Goal: Information Seeking & Learning: Check status

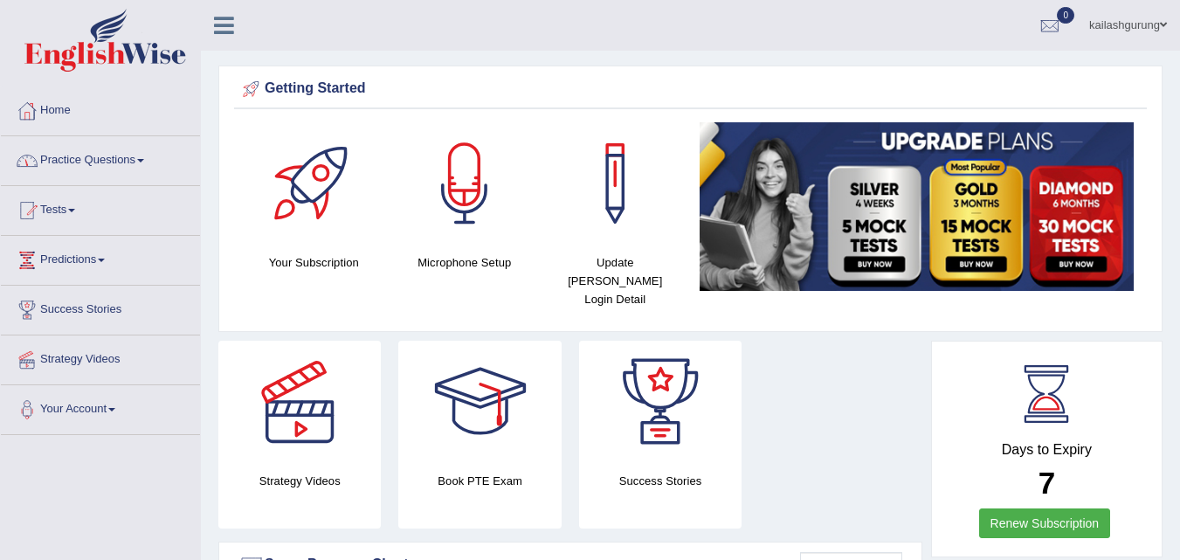
click at [100, 166] on link "Practice Questions" at bounding box center [100, 158] width 199 height 44
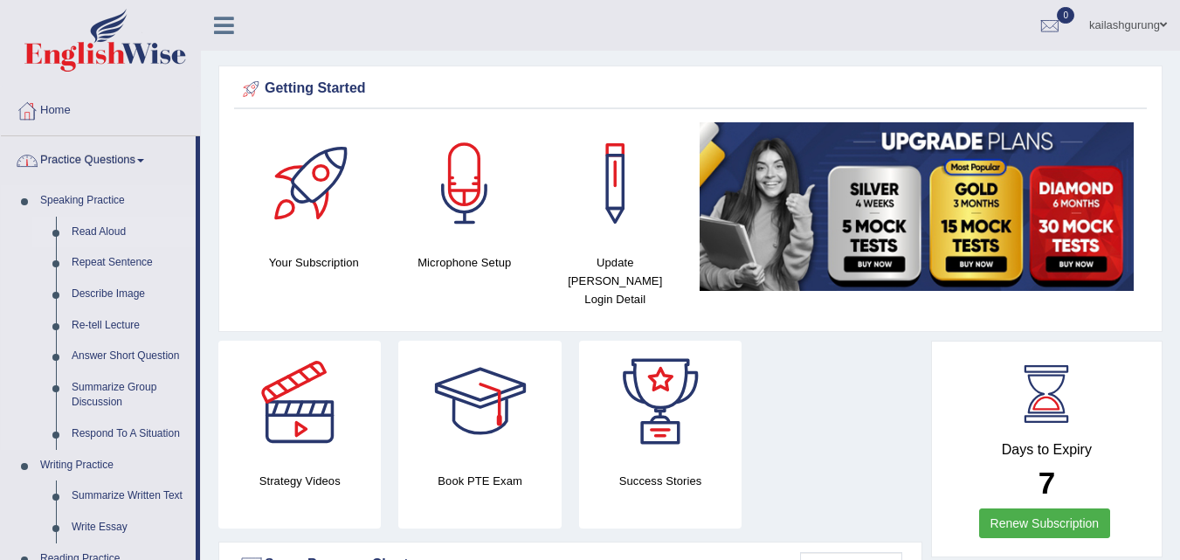
click at [118, 235] on link "Read Aloud" at bounding box center [130, 232] width 132 height 31
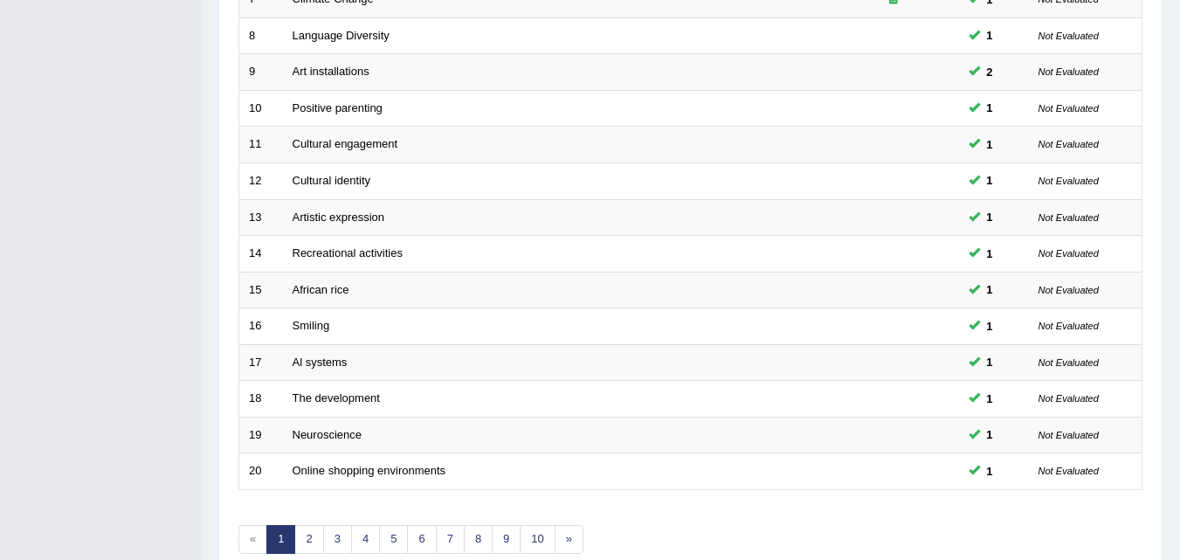
scroll to position [597, 0]
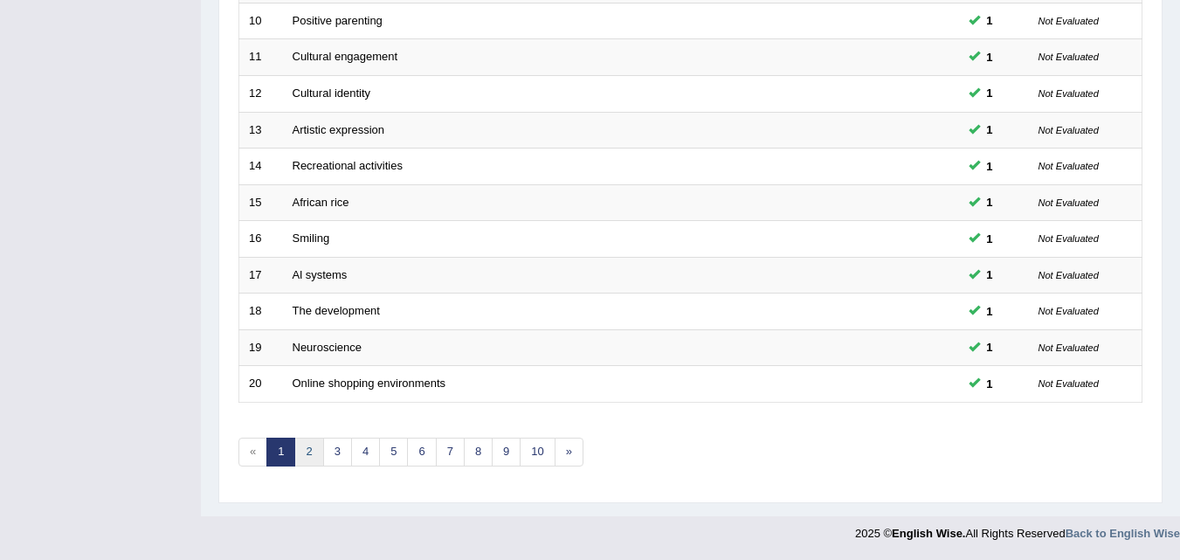
click at [317, 459] on link "2" at bounding box center [308, 452] width 29 height 29
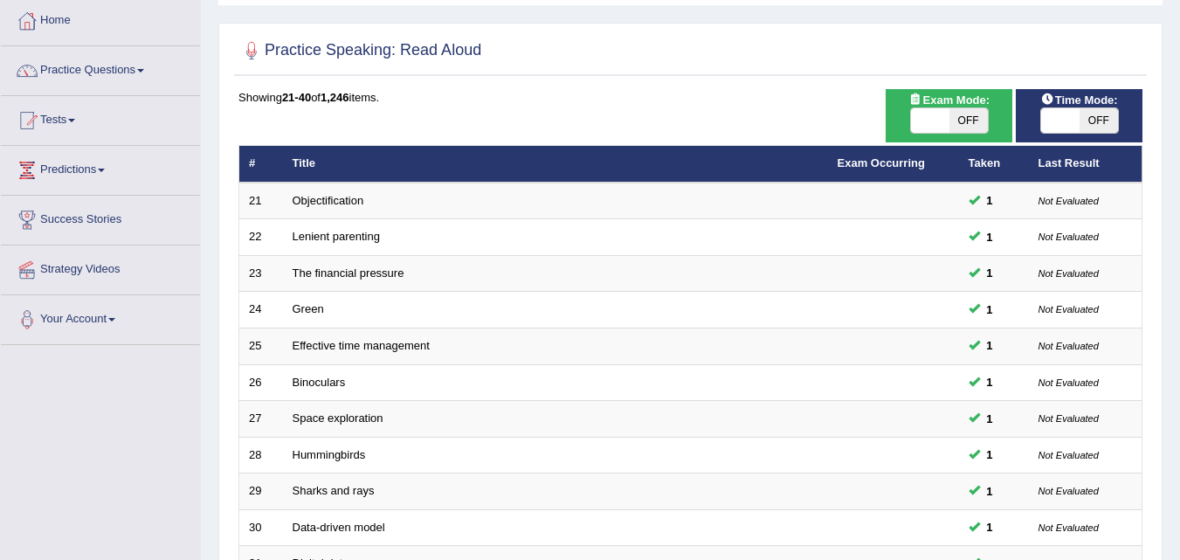
scroll to position [597, 0]
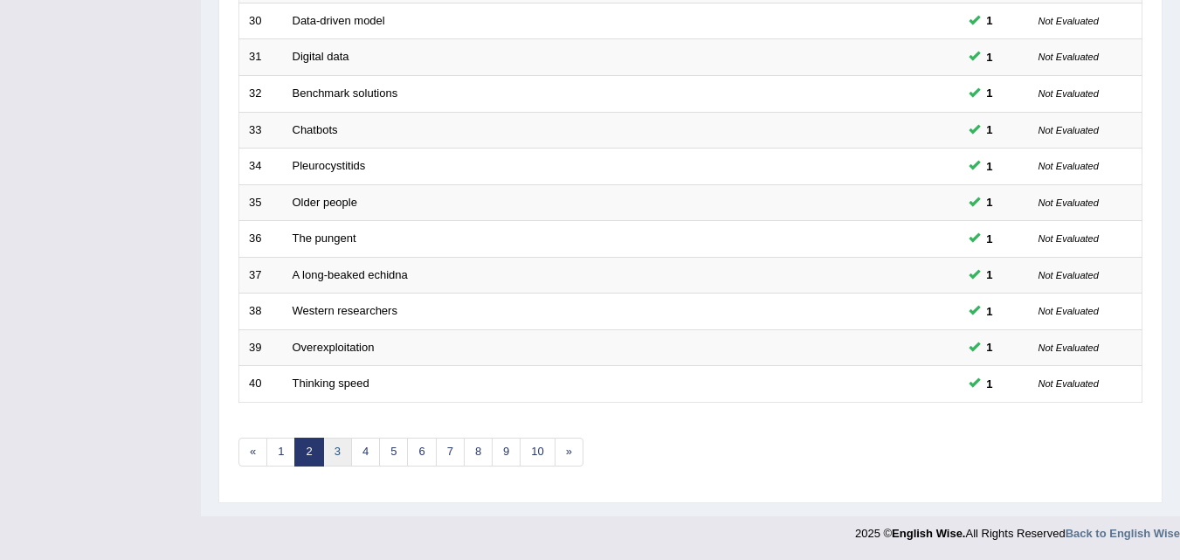
click at [341, 459] on link "3" at bounding box center [337, 452] width 29 height 29
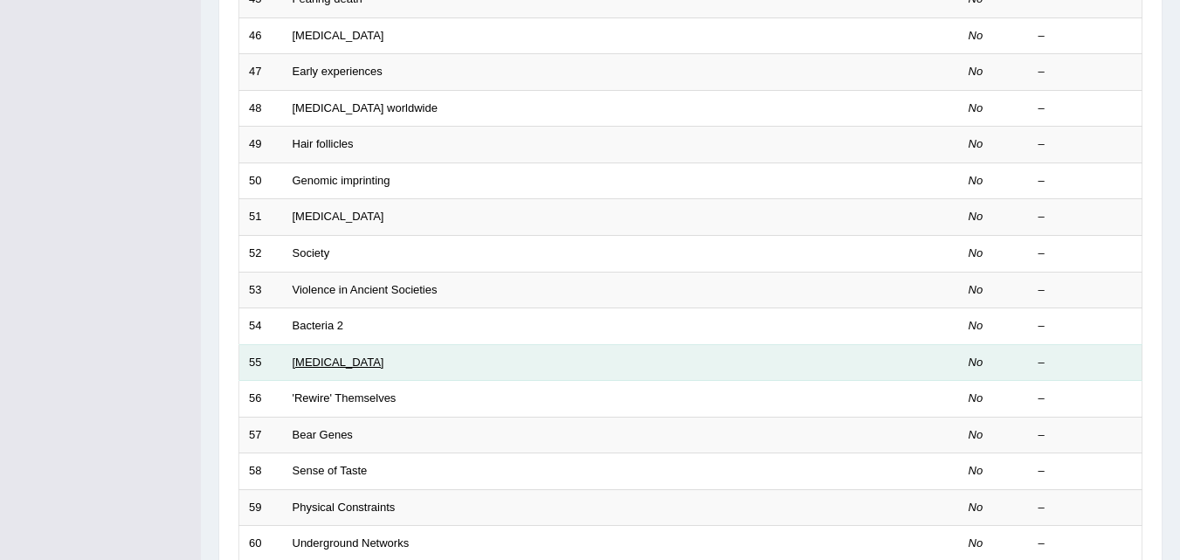
scroll to position [87, 0]
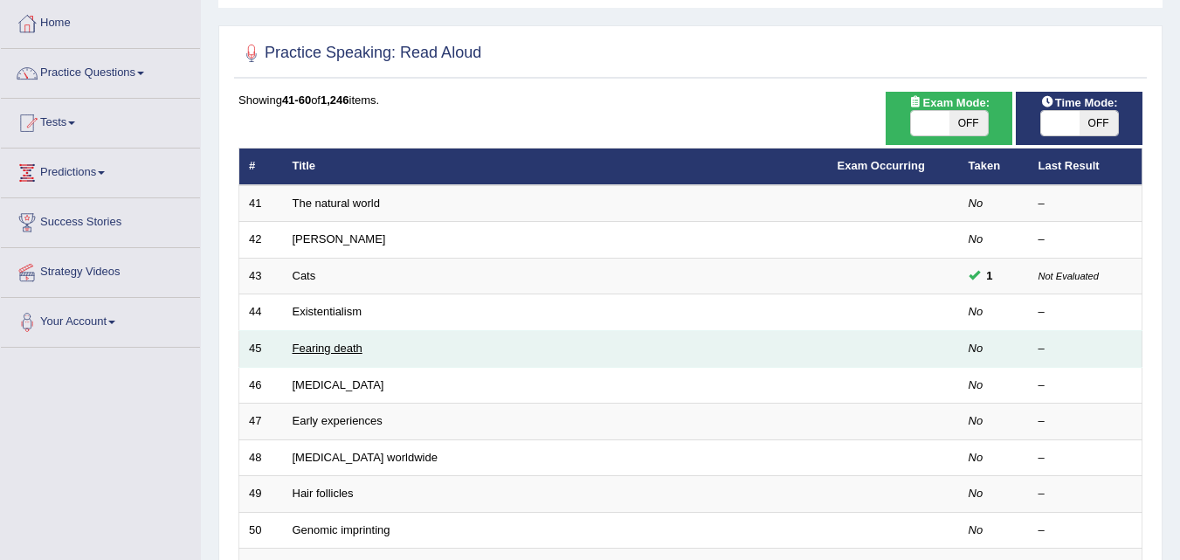
click at [347, 353] on link "Fearing death" at bounding box center [328, 348] width 70 height 13
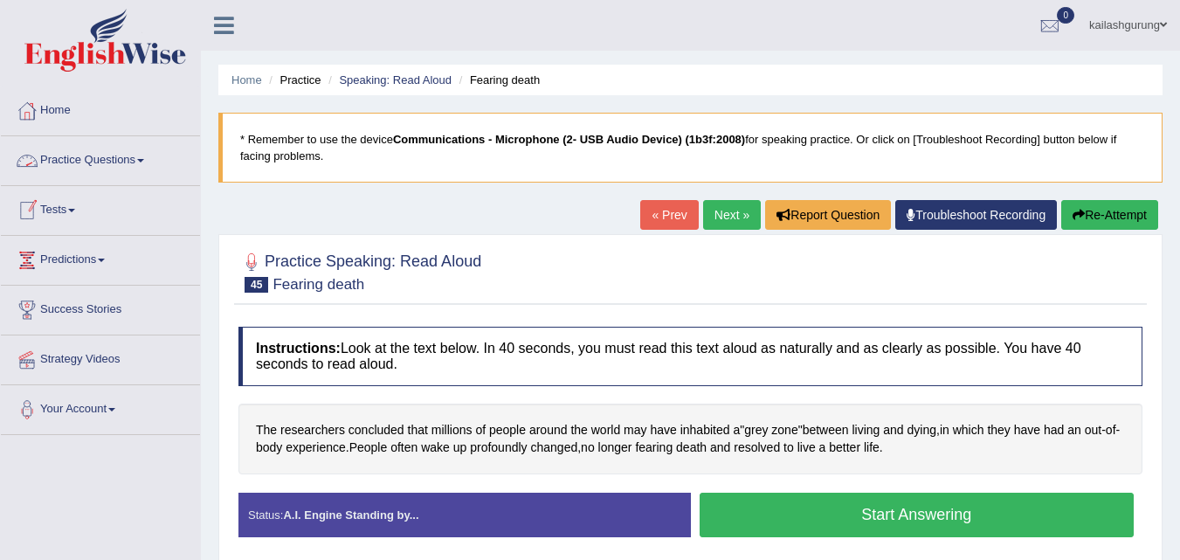
click at [75, 210] on span at bounding box center [71, 210] width 7 height 3
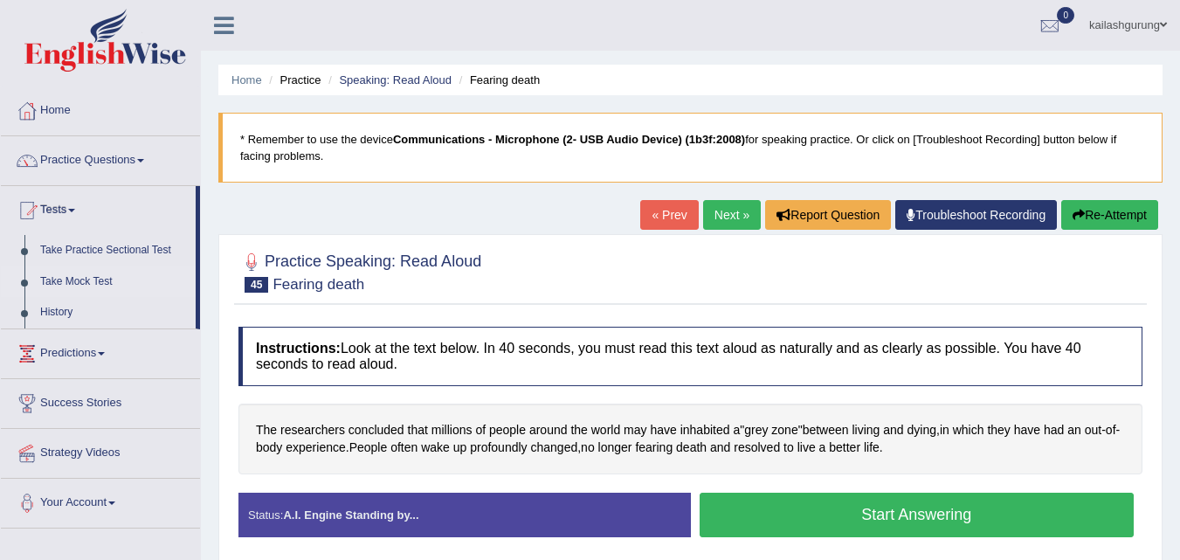
click at [86, 281] on link "Take Mock Test" at bounding box center [113, 281] width 163 height 31
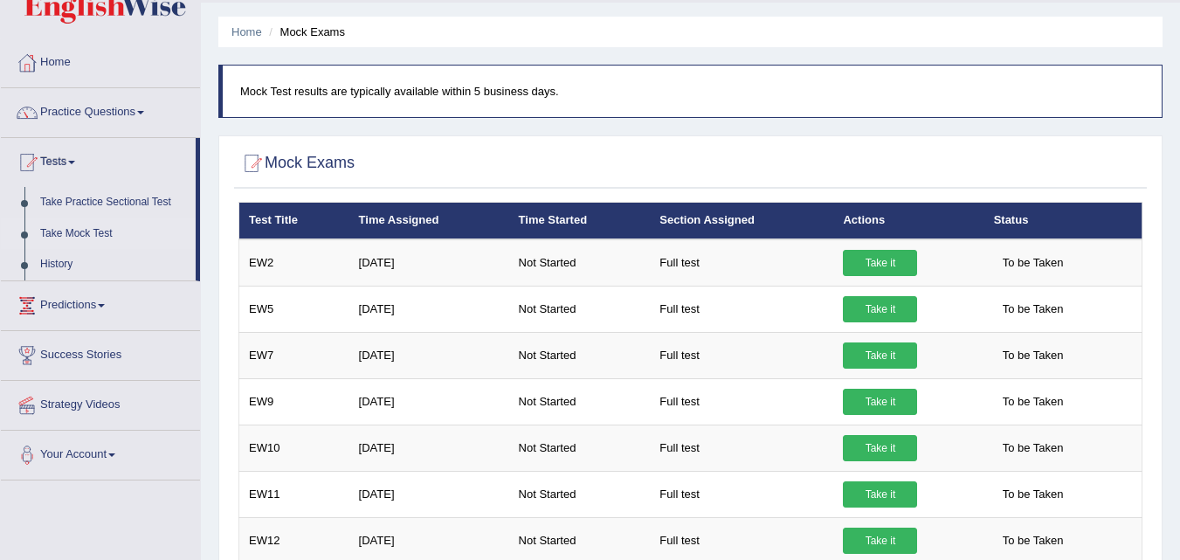
scroll to position [87, 0]
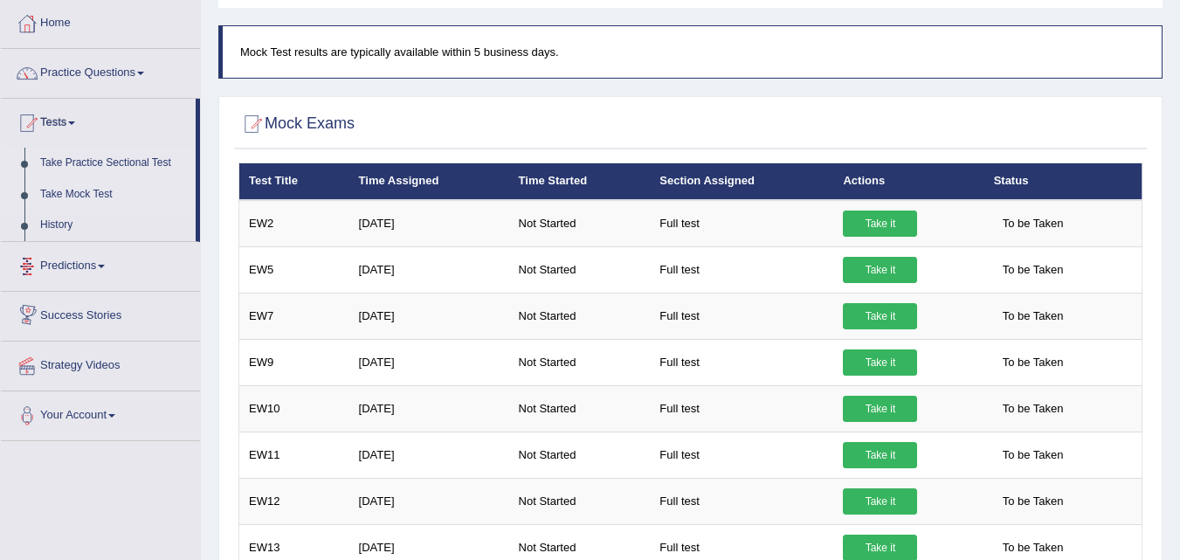
click at [90, 164] on link "Take Practice Sectional Test" at bounding box center [113, 163] width 163 height 31
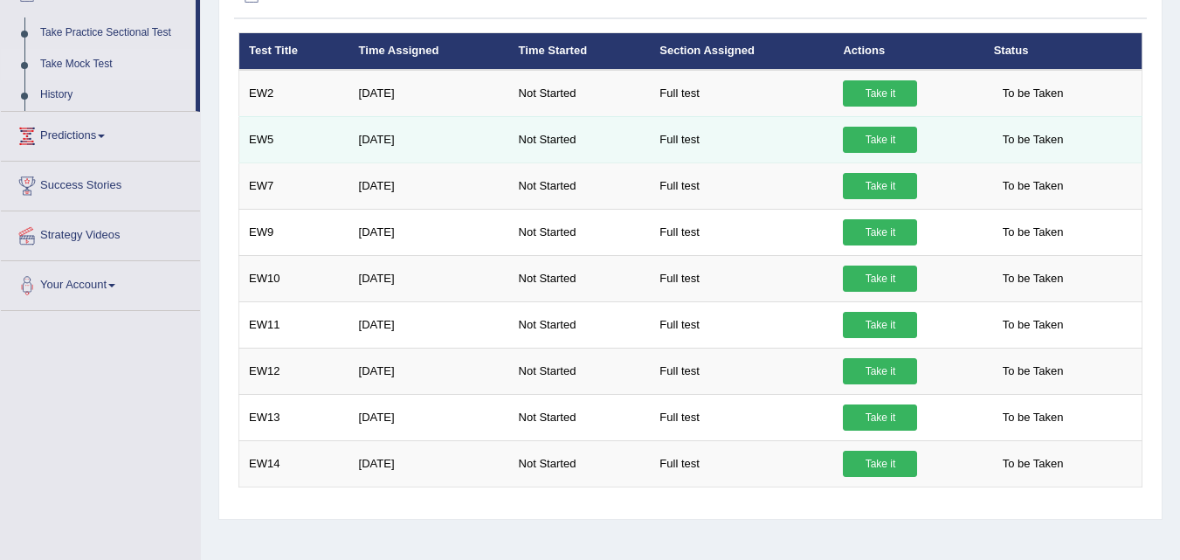
scroll to position [349, 0]
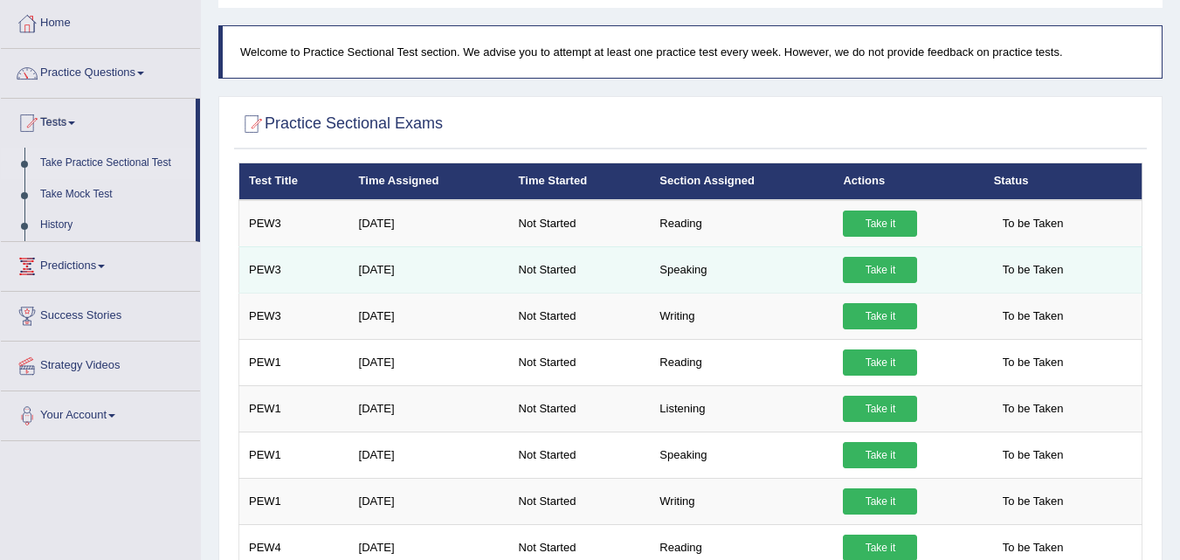
drag, startPoint x: 851, startPoint y: 225, endPoint x: 760, endPoint y: 269, distance: 100.8
click at [851, 226] on link "Take it" at bounding box center [880, 224] width 74 height 26
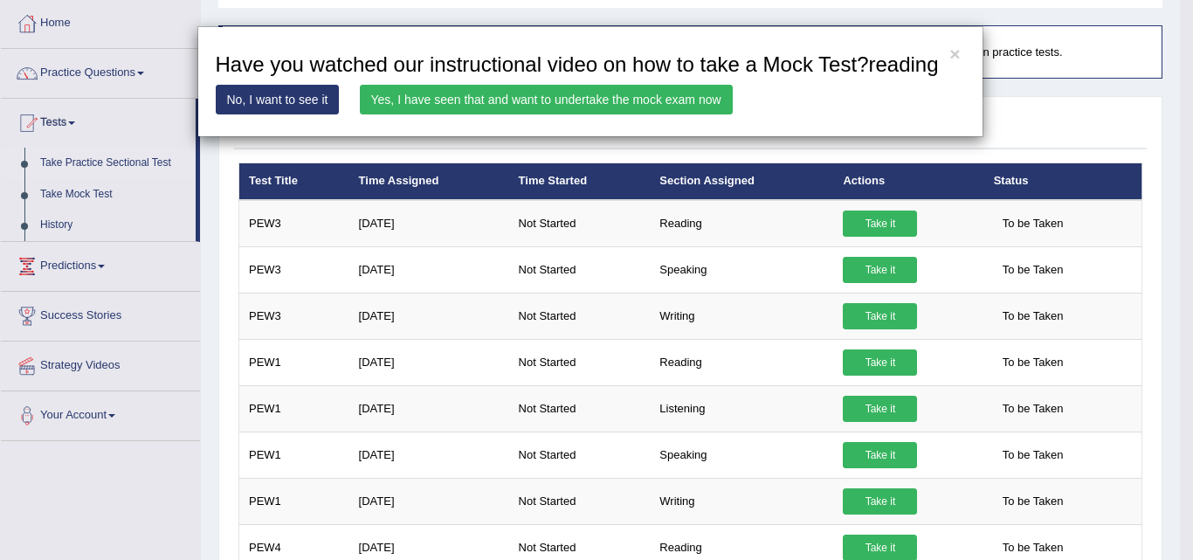
click at [629, 93] on link "Yes, I have seen that and want to undertake the mock exam now" at bounding box center [546, 100] width 373 height 30
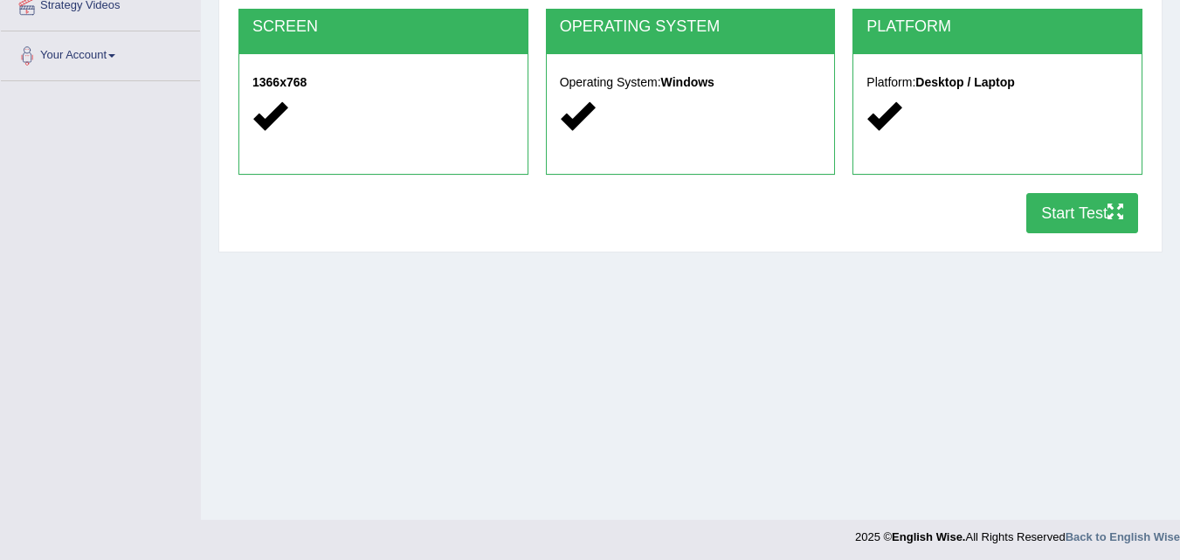
scroll to position [357, 0]
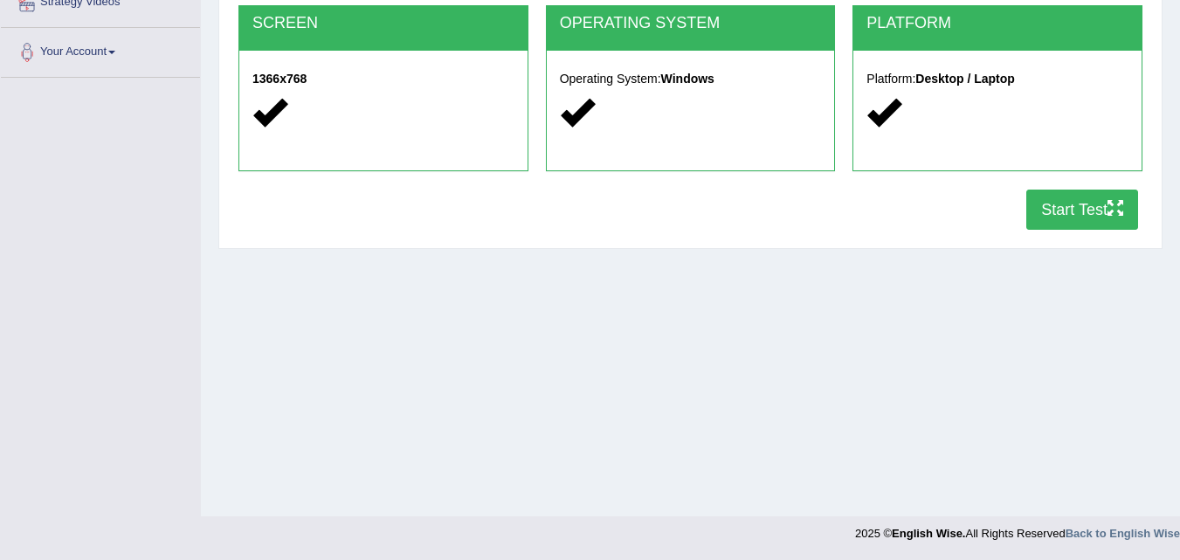
click at [1048, 207] on button "Start Test" at bounding box center [1082, 210] width 112 height 40
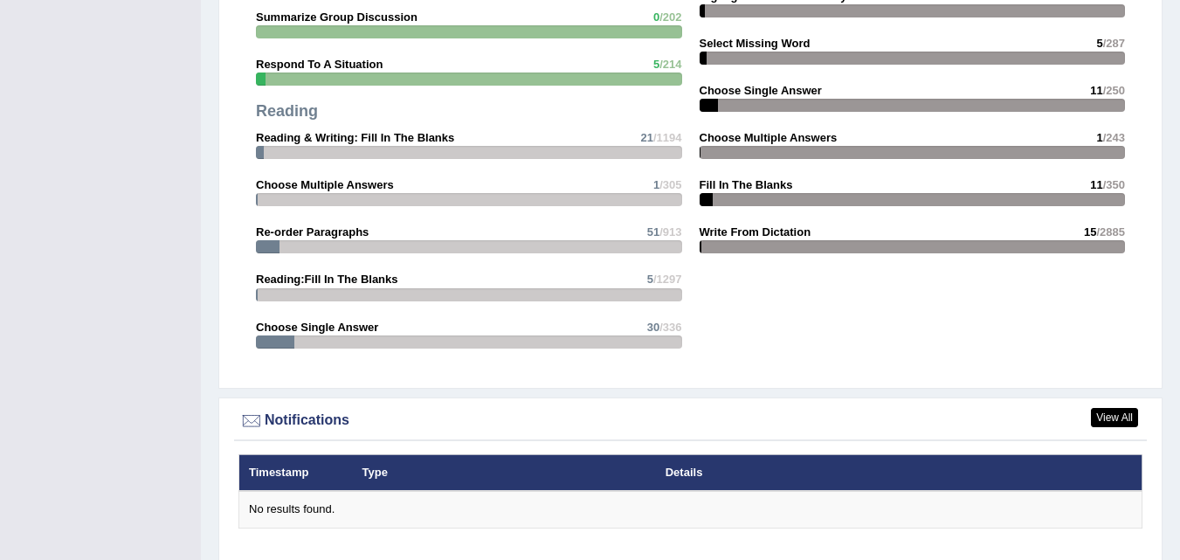
scroll to position [2108, 0]
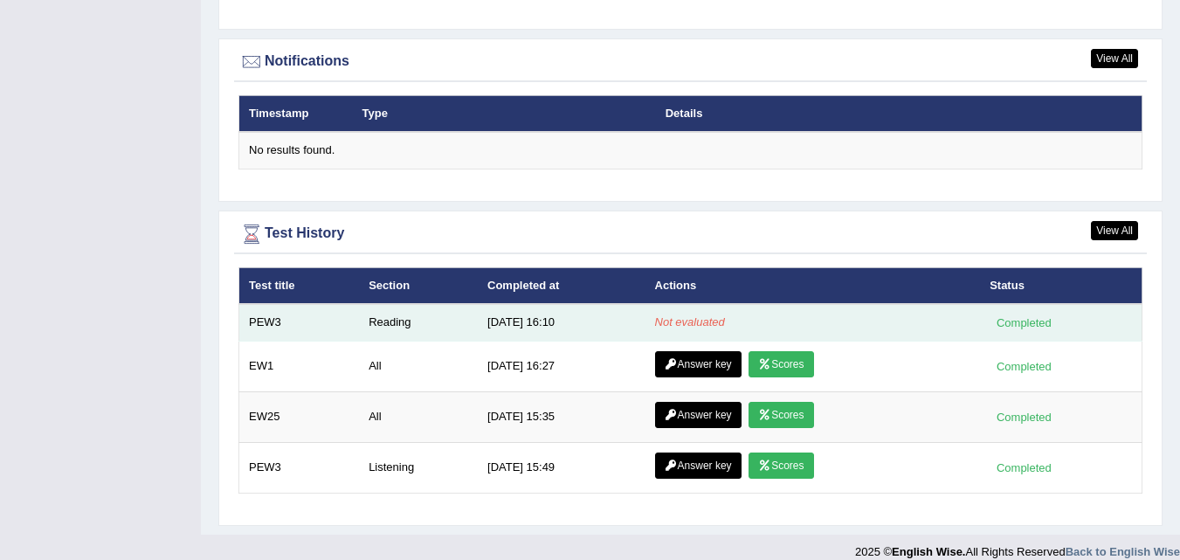
click at [688, 304] on td "Not evaluated" at bounding box center [813, 322] width 335 height 37
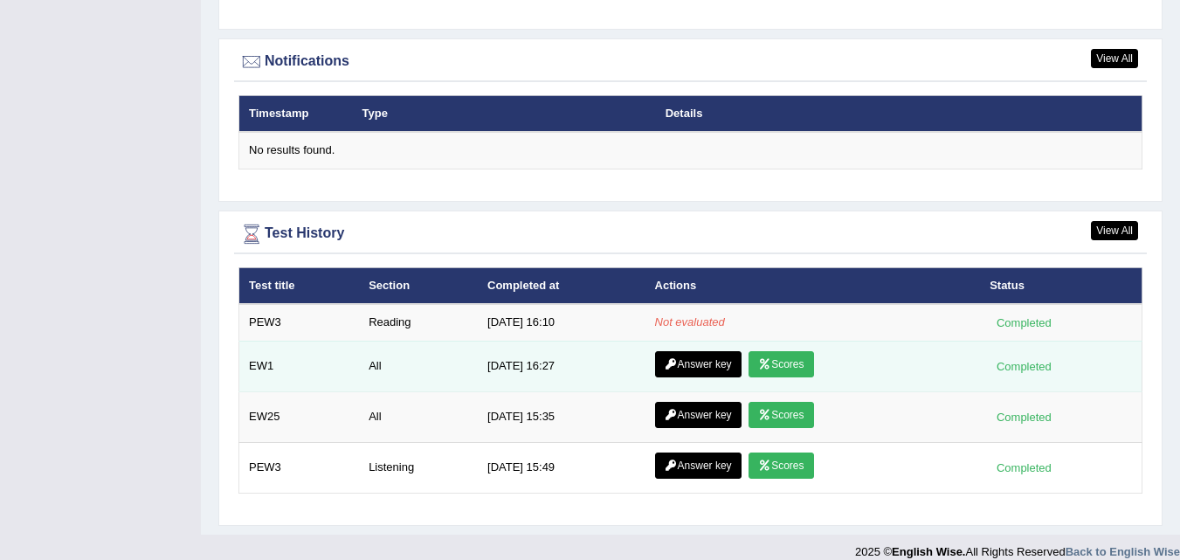
click at [791, 351] on link "Scores" at bounding box center [781, 364] width 65 height 26
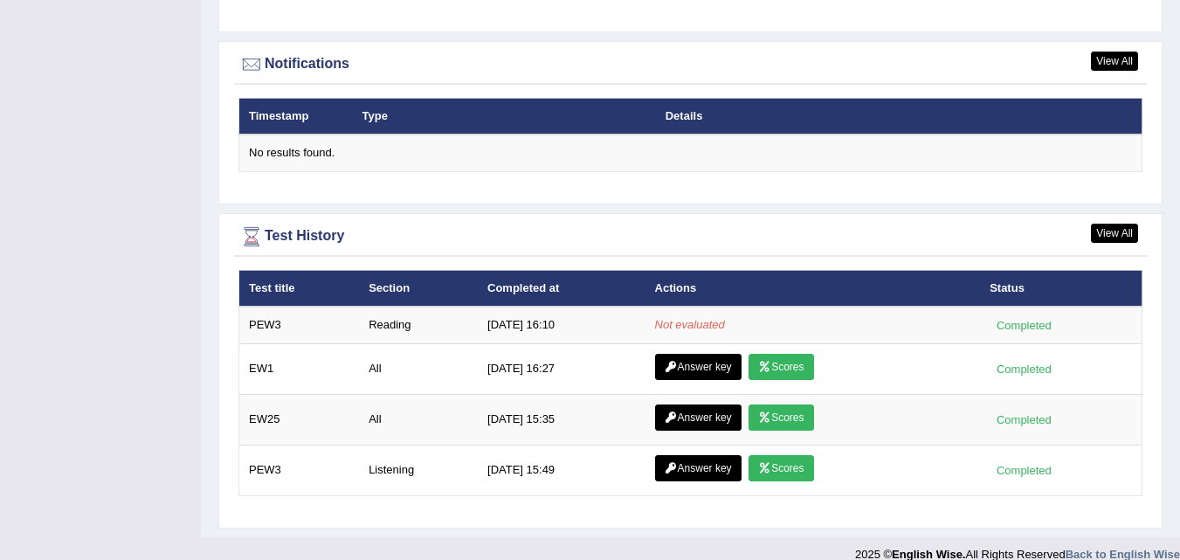
scroll to position [2108, 0]
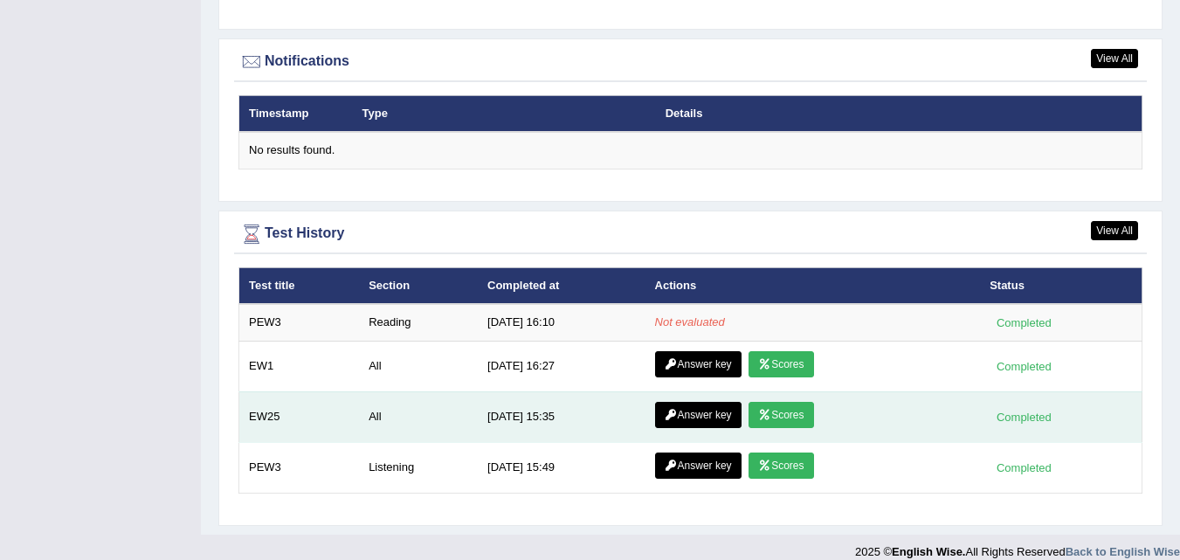
click at [801, 402] on link "Scores" at bounding box center [781, 415] width 65 height 26
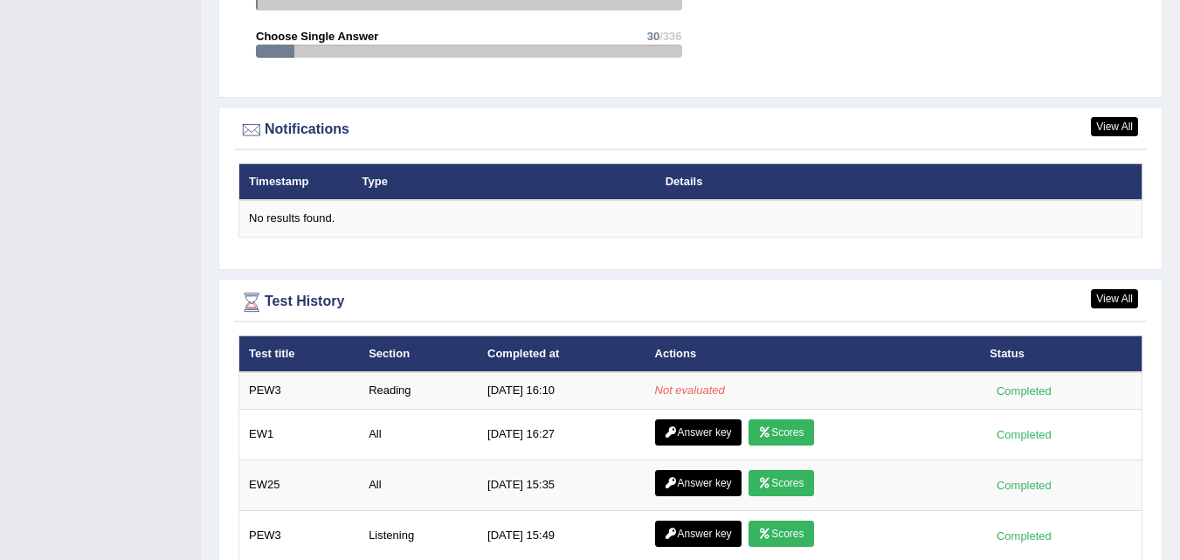
scroll to position [2108, 0]
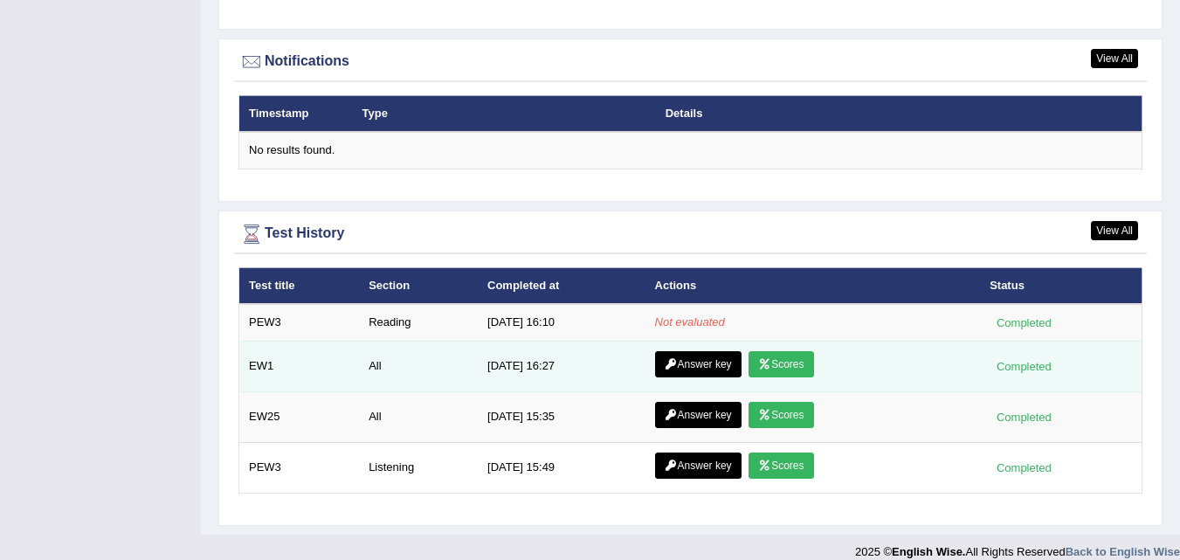
click at [791, 351] on link "Scores" at bounding box center [781, 364] width 65 height 26
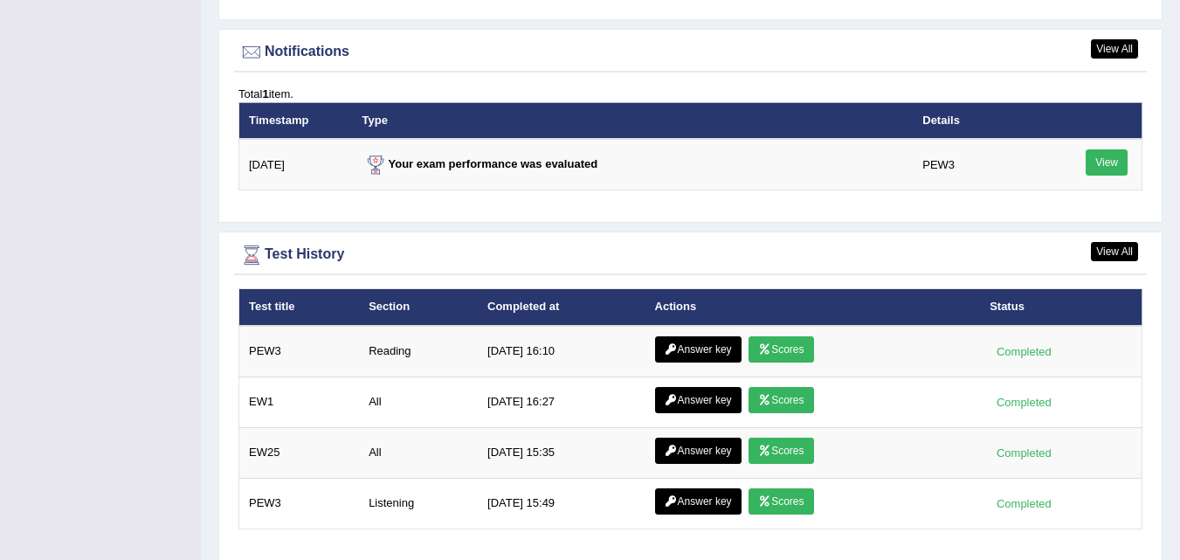
scroll to position [2153, 0]
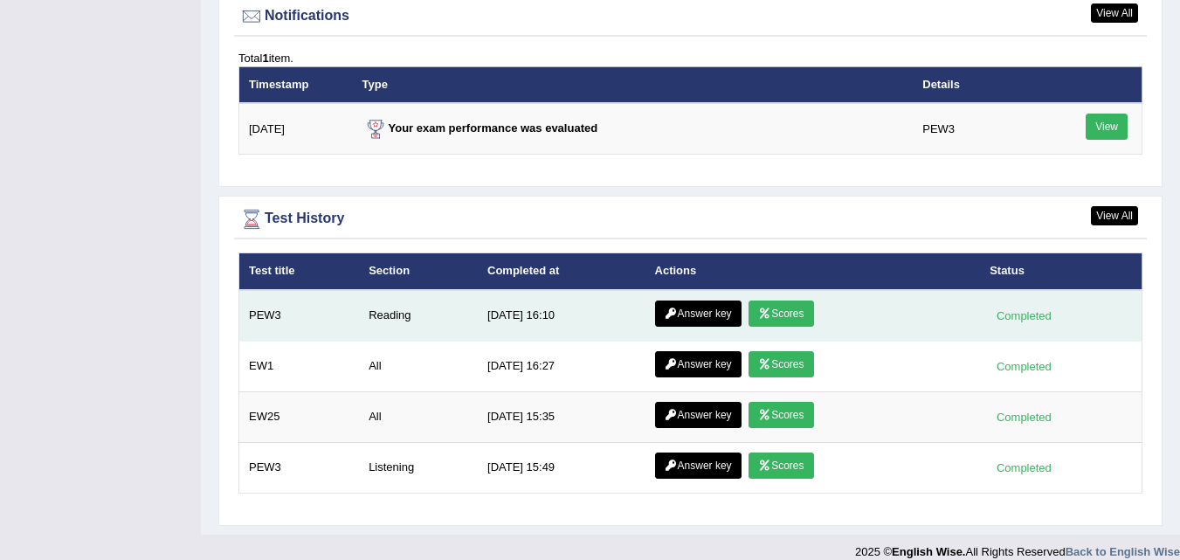
click at [766, 308] on icon at bounding box center [764, 313] width 13 height 10
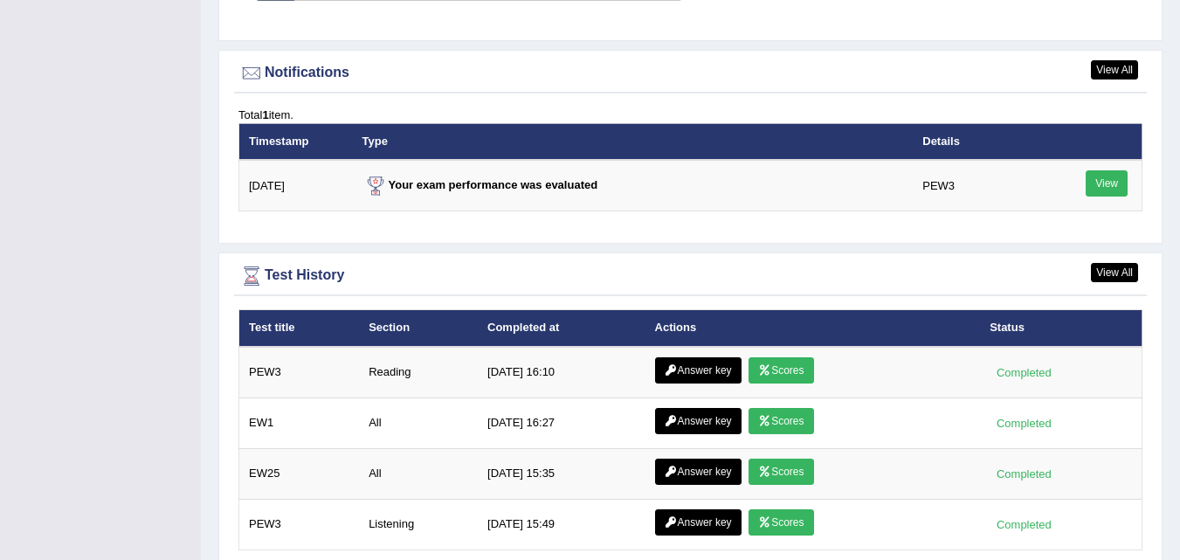
scroll to position [2153, 0]
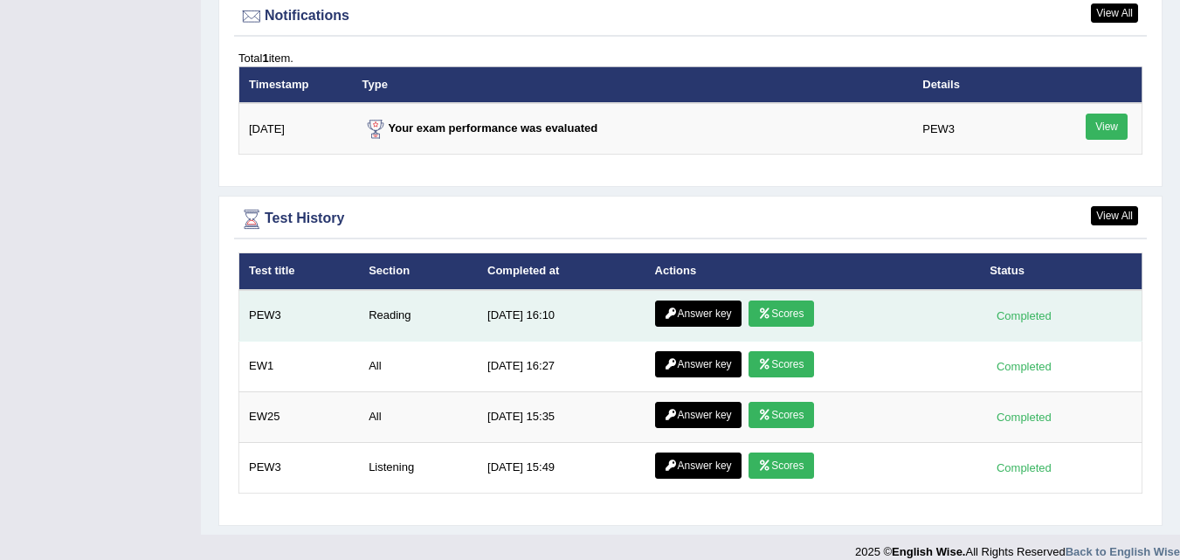
click at [676, 300] on link "Answer key" at bounding box center [698, 313] width 86 height 26
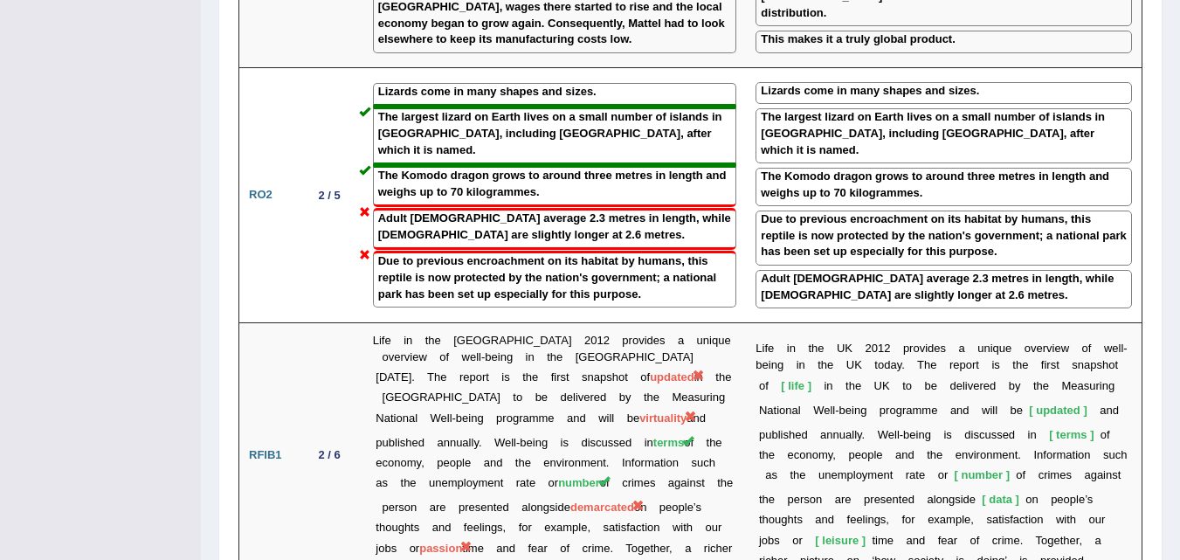
scroll to position [2120, 0]
